Goal: Go to known website: Access a specific website the user already knows

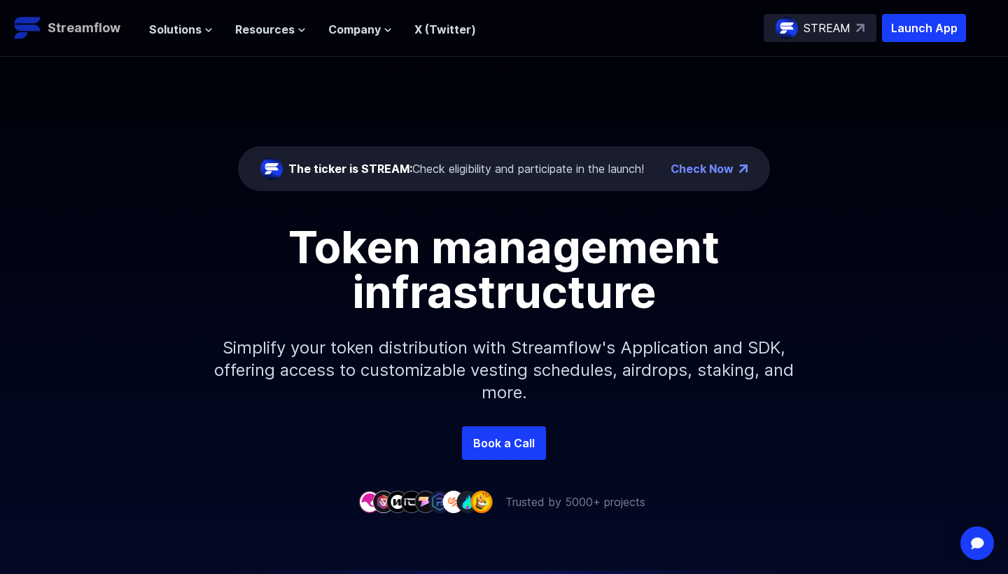
click at [62, 25] on p "Streamflow" at bounding box center [84, 28] width 73 height 20
click at [904, 24] on p "Launch App" at bounding box center [924, 28] width 84 height 28
click at [917, 34] on p "Launch App" at bounding box center [924, 28] width 84 height 28
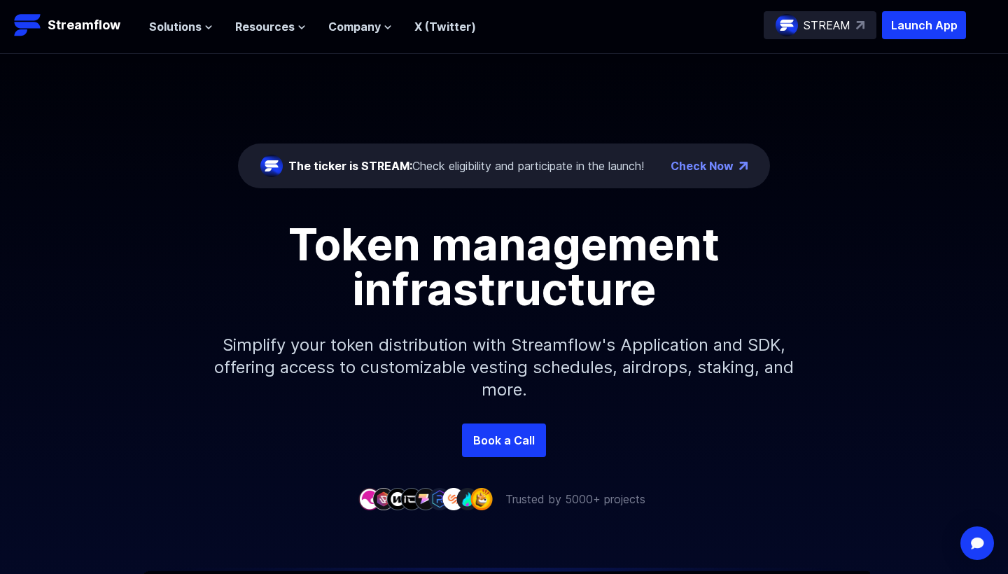
scroll to position [3, 0]
click at [69, 34] on p "Streamflow" at bounding box center [84, 25] width 73 height 20
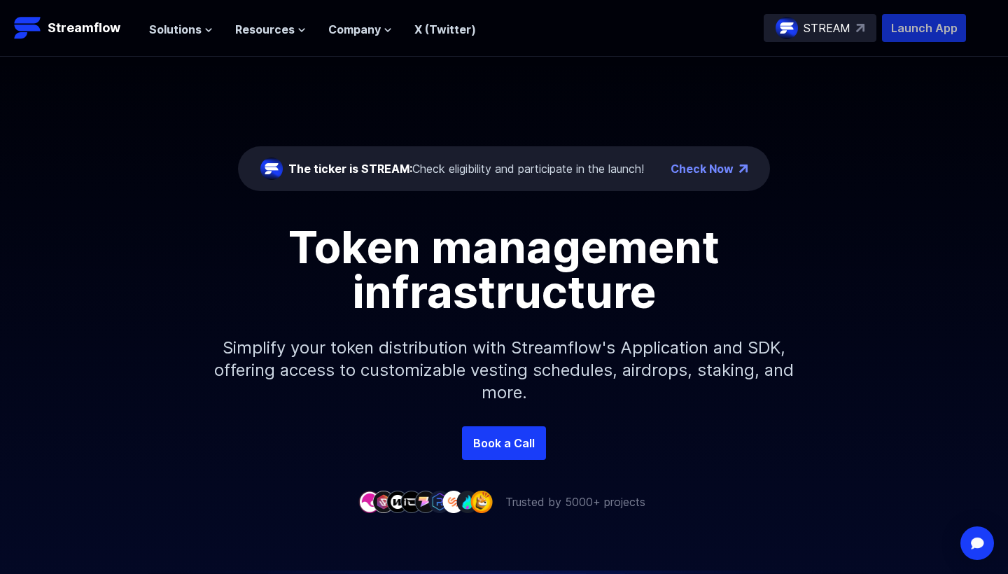
scroll to position [1, 0]
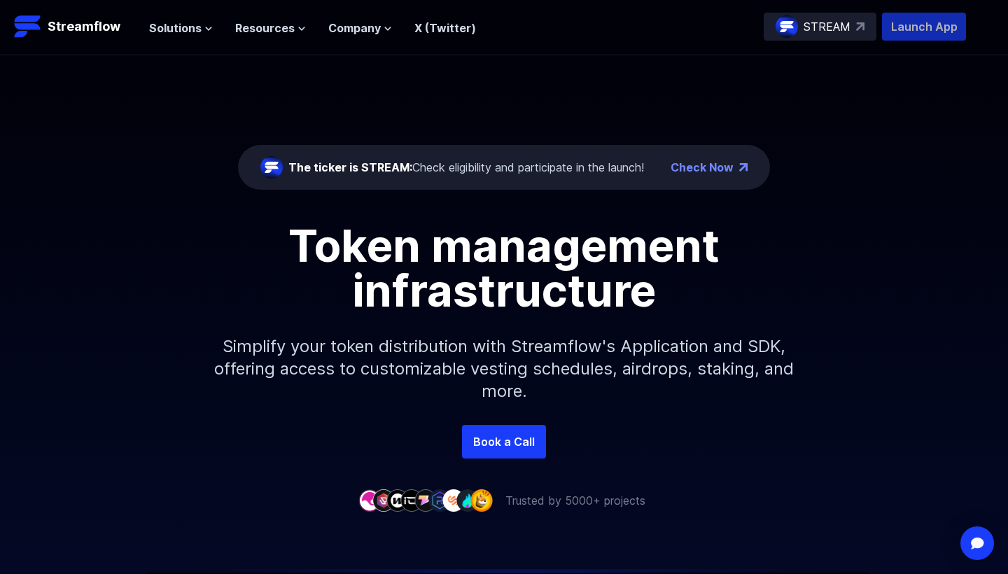
click at [893, 18] on p "Launch App" at bounding box center [924, 27] width 84 height 28
